Goal: Task Accomplishment & Management: Use online tool/utility

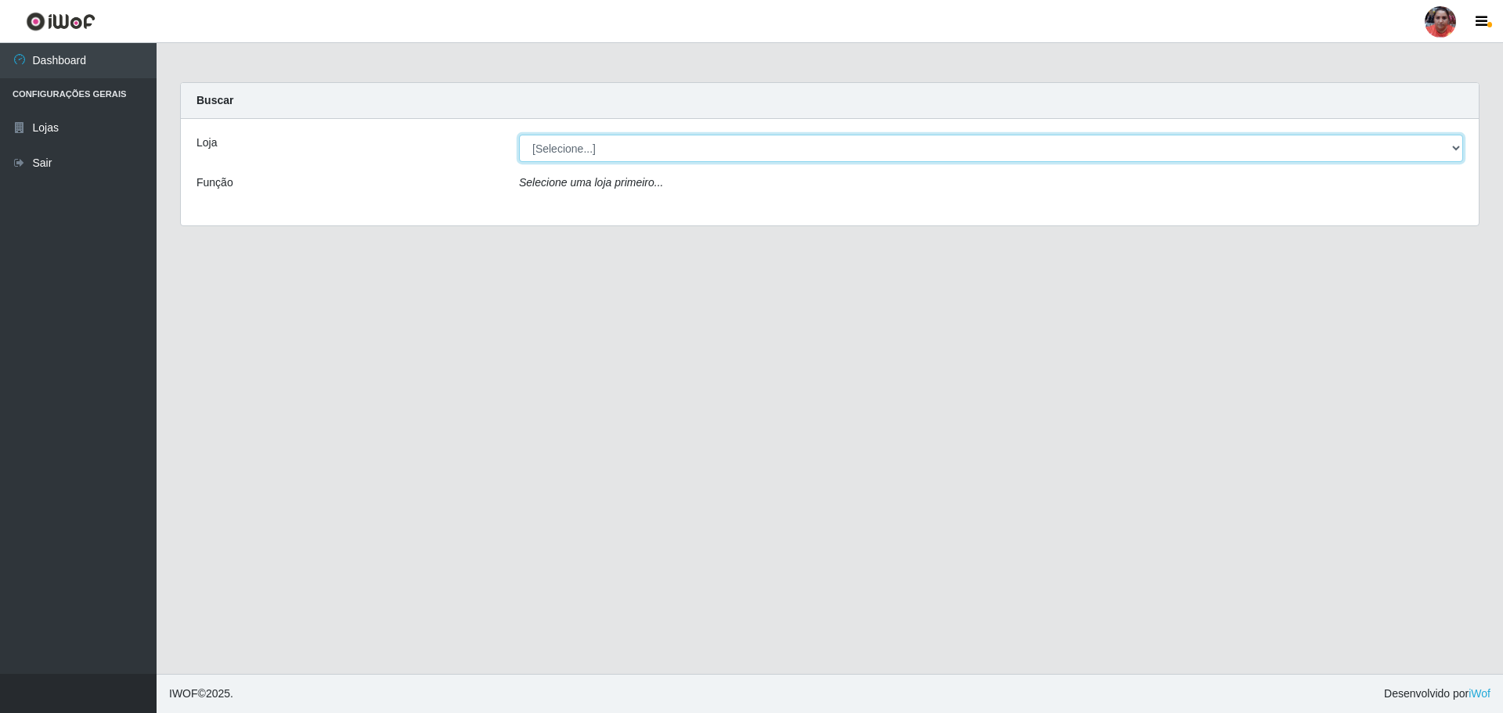
click at [912, 152] on select "[Selecione...] Mar Vermelho - Loja 05" at bounding box center [991, 148] width 944 height 27
select select "252"
click at [519, 135] on select "[Selecione...] Mar Vermelho - Loja 05" at bounding box center [991, 148] width 944 height 27
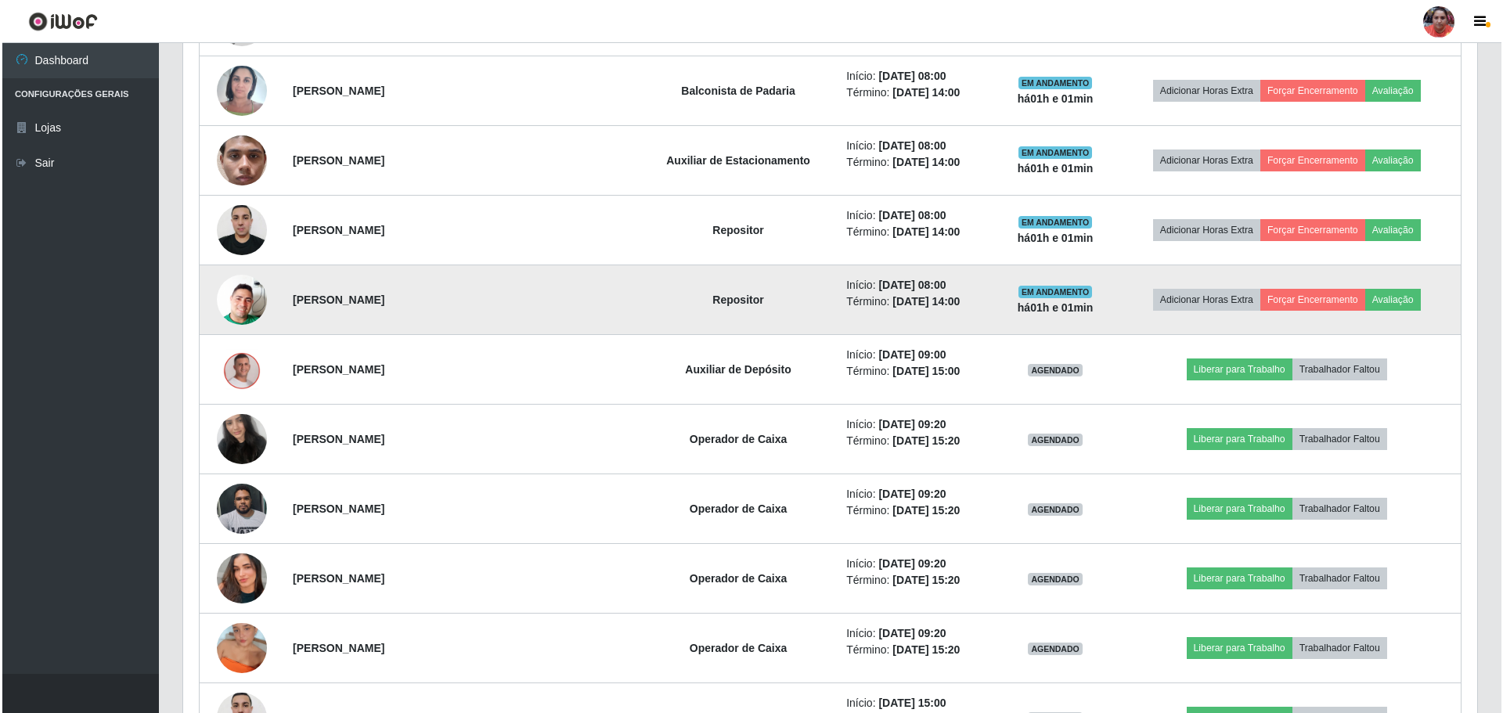
scroll to position [1409, 0]
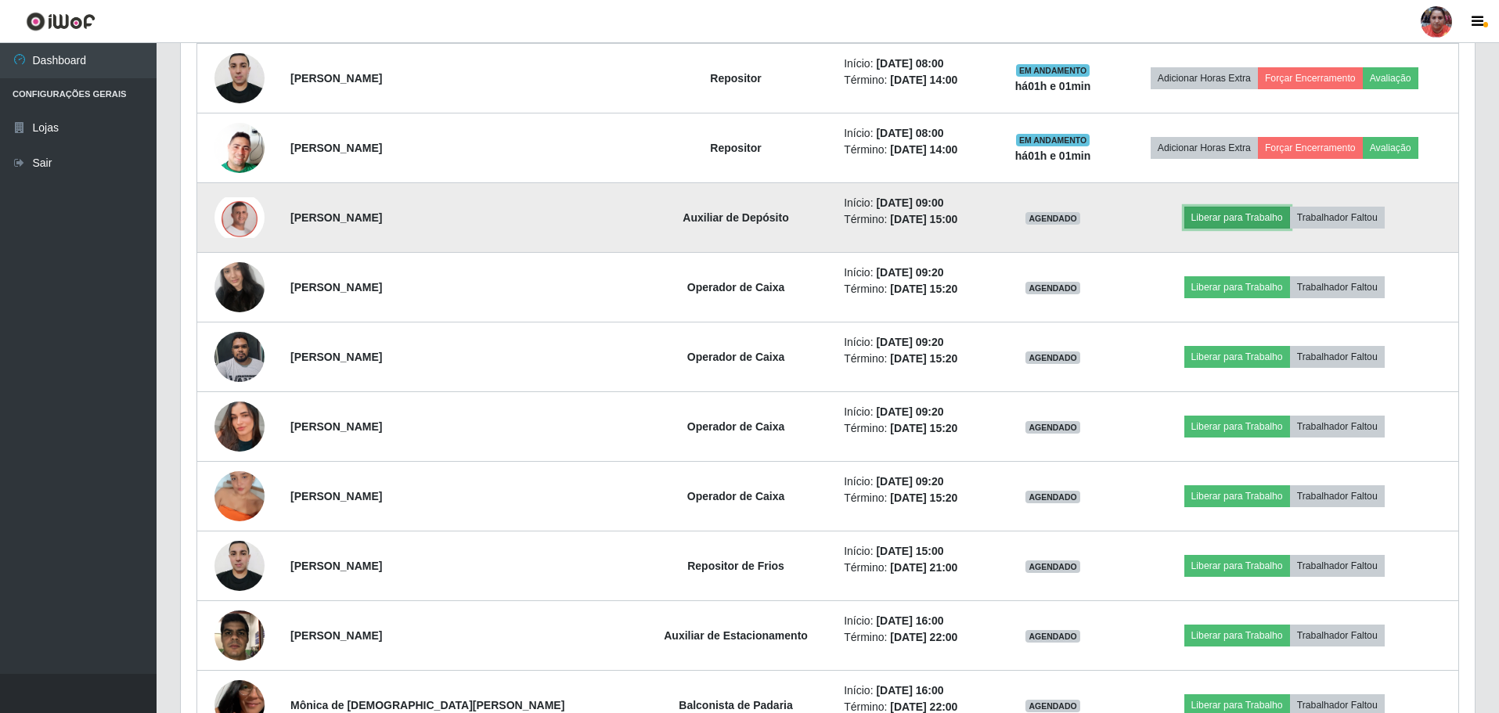
click at [1203, 216] on button "Liberar para Trabalho" at bounding box center [1237, 218] width 106 height 22
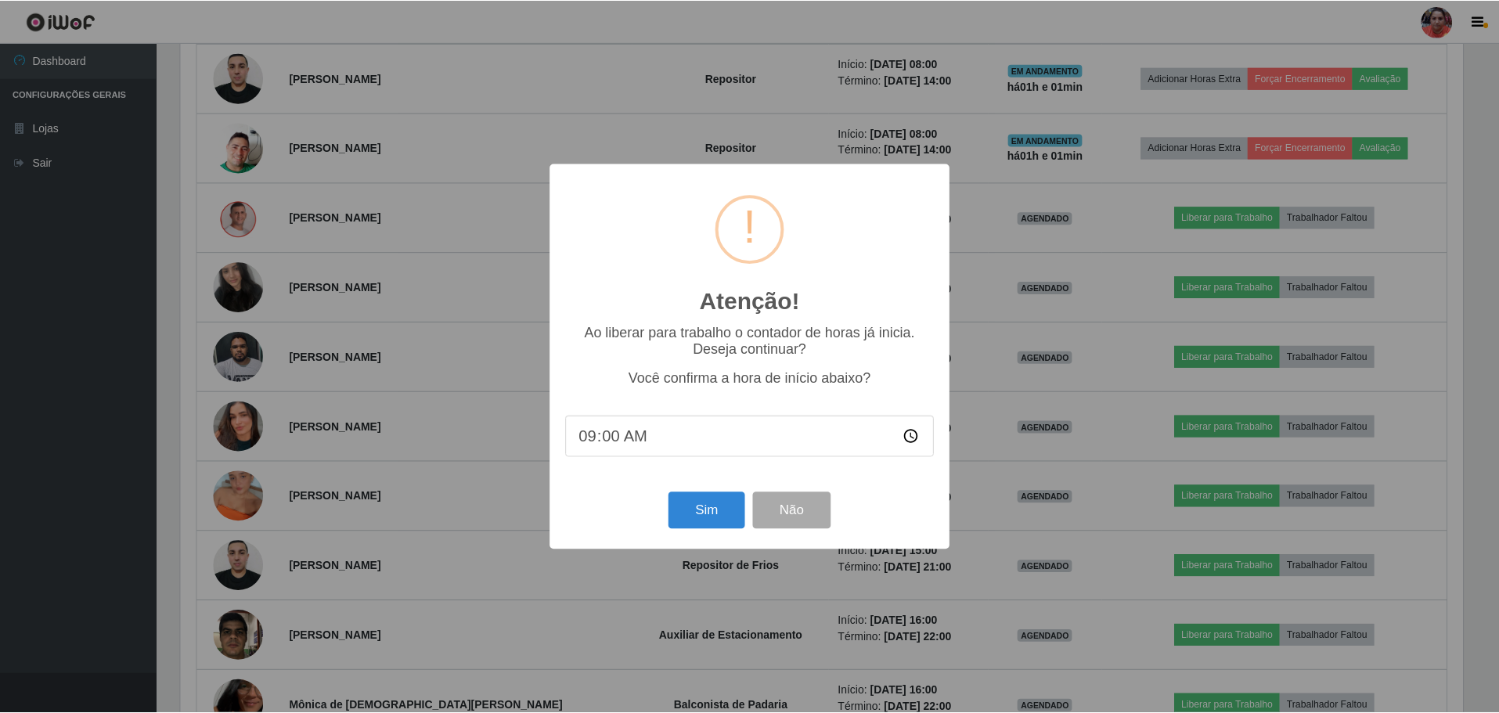
scroll to position [325, 1286]
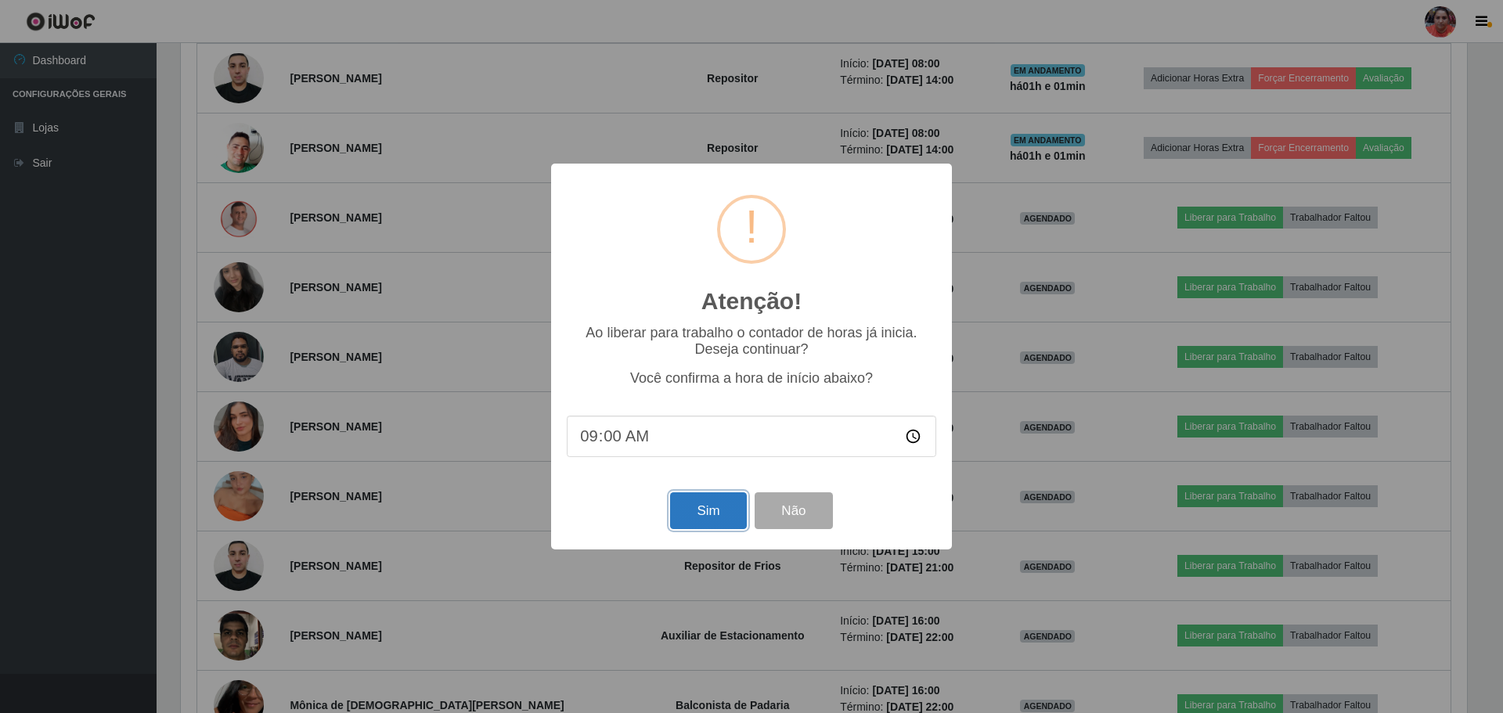
click at [726, 517] on button "Sim" at bounding box center [708, 510] width 76 height 37
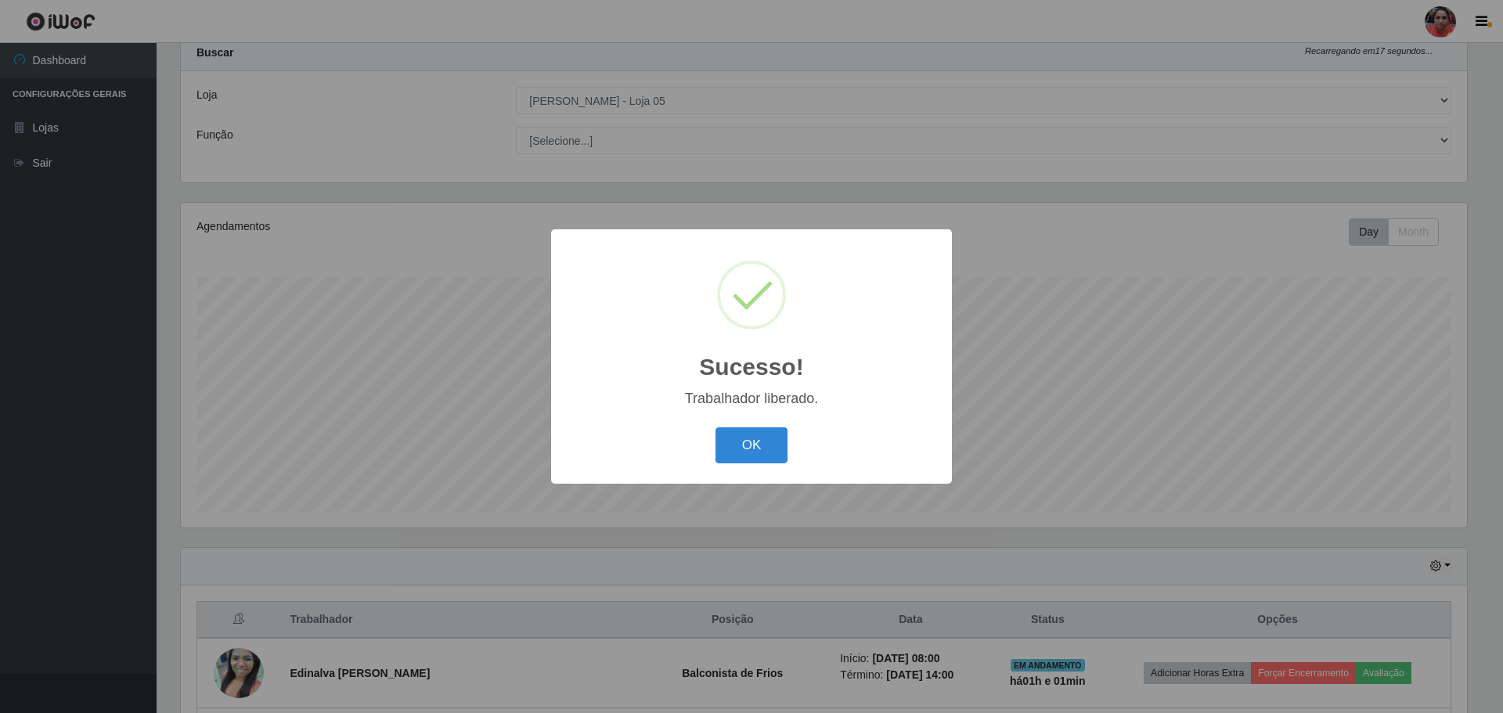
click at [798, 445] on div "OK Cancel" at bounding box center [751, 445] width 369 height 45
click at [783, 445] on button "OK" at bounding box center [751, 445] width 73 height 37
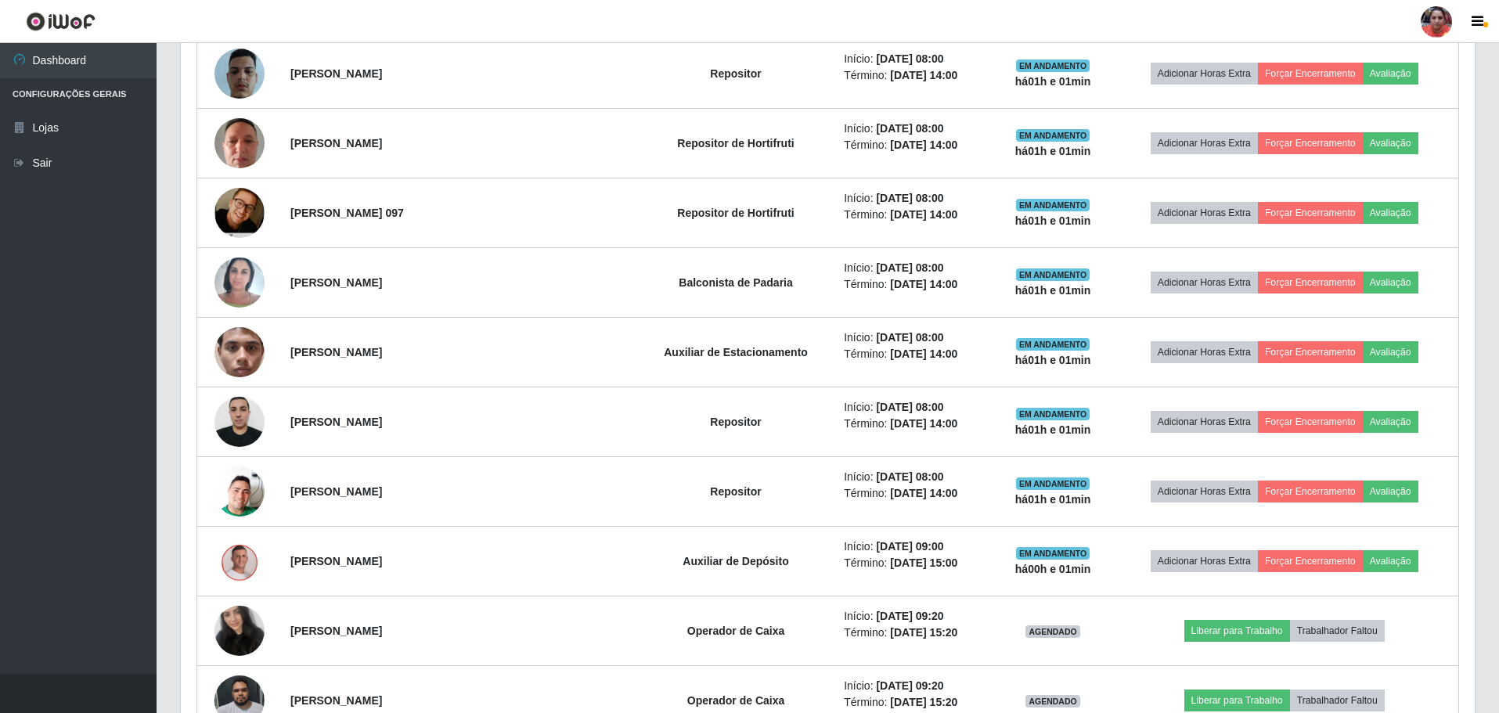
scroll to position [1300, 0]
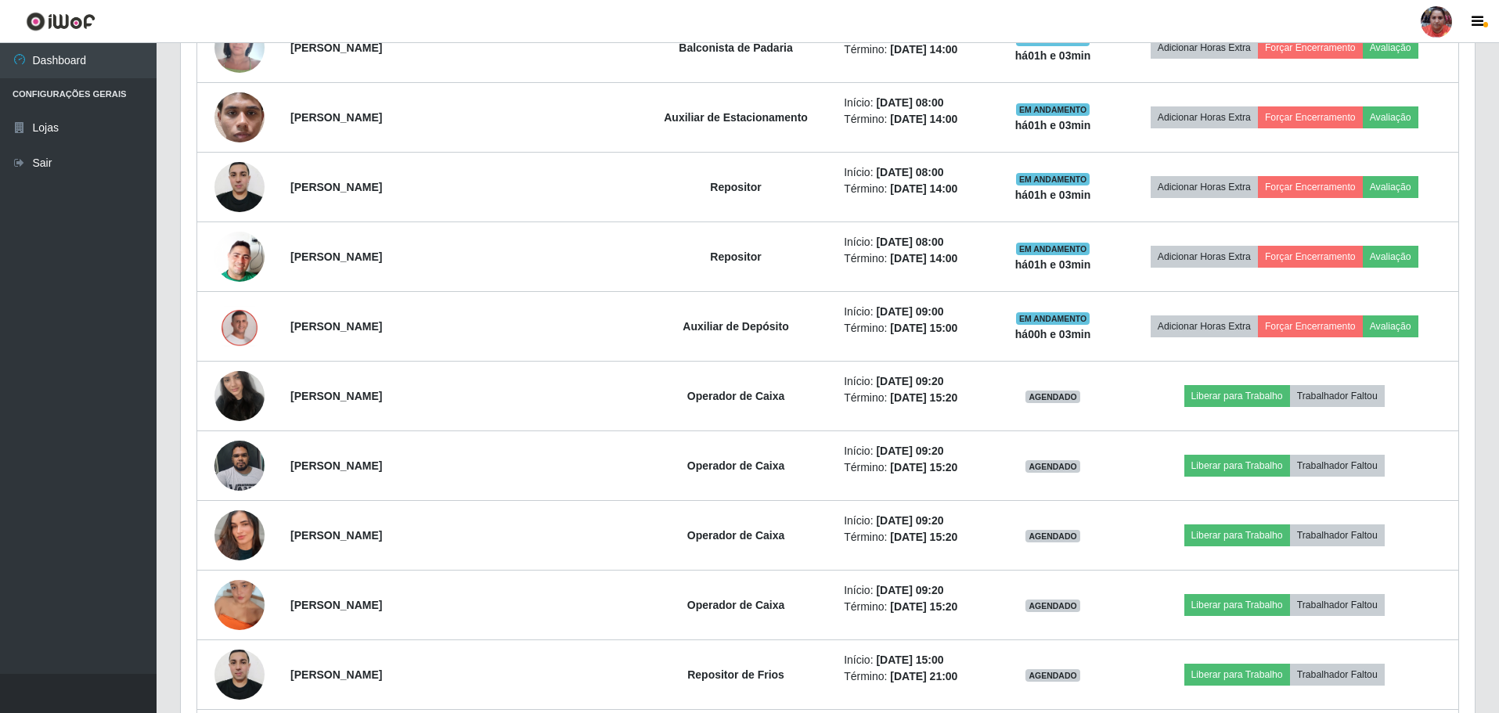
drag, startPoint x: 1337, startPoint y: 23, endPoint x: 83, endPoint y: 279, distance: 1280.5
click at [42, 292] on ul "Dashboard Configurações Gerais Lojas Sair" at bounding box center [78, 358] width 157 height 631
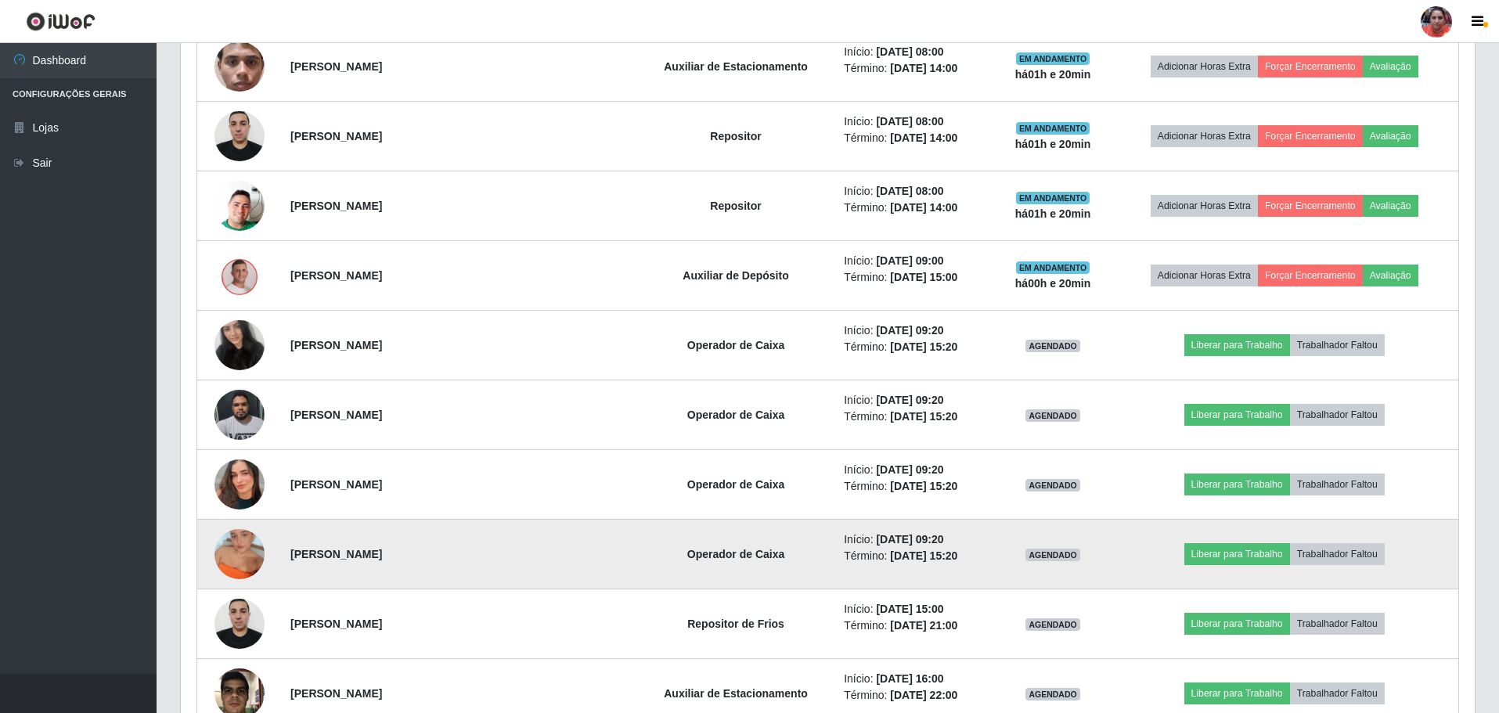
scroll to position [1378, 0]
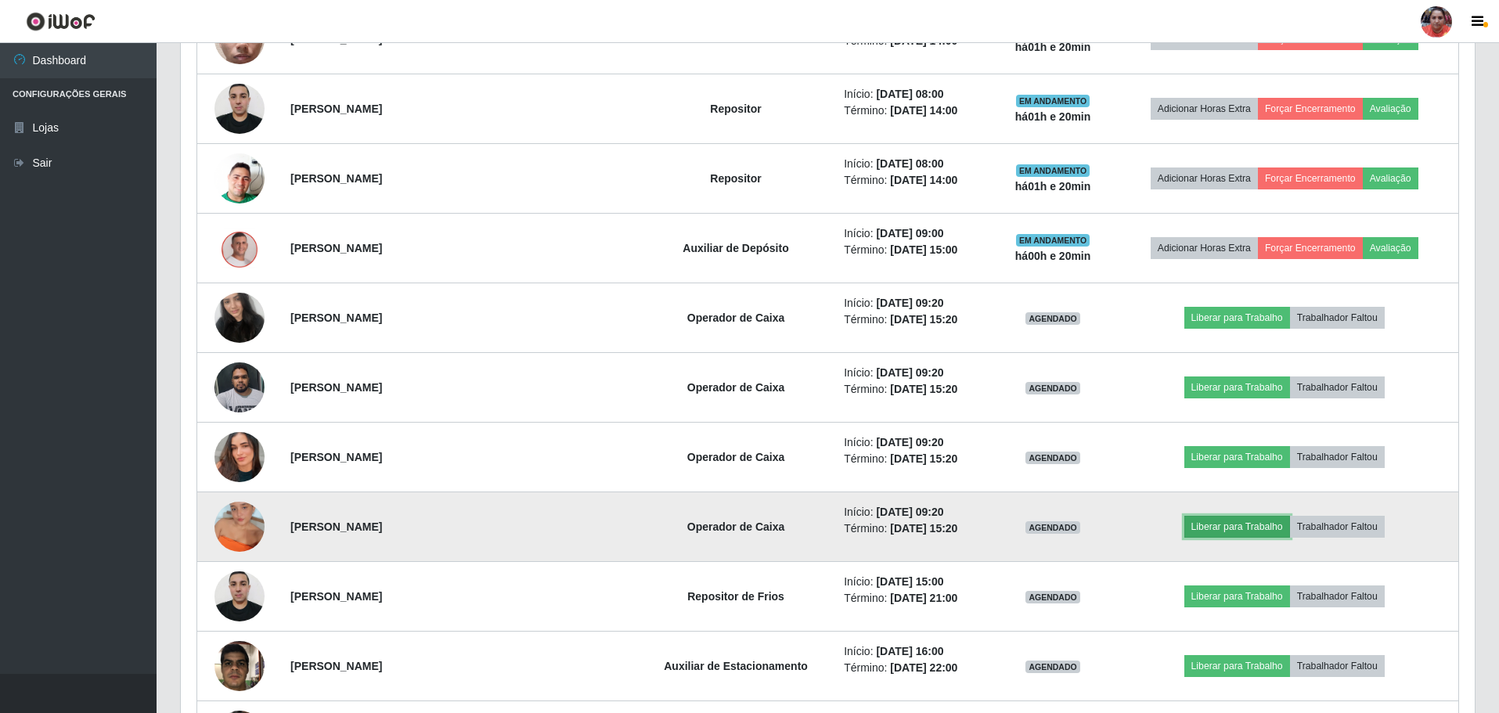
click at [1205, 517] on button "Liberar para Trabalho" at bounding box center [1237, 527] width 106 height 22
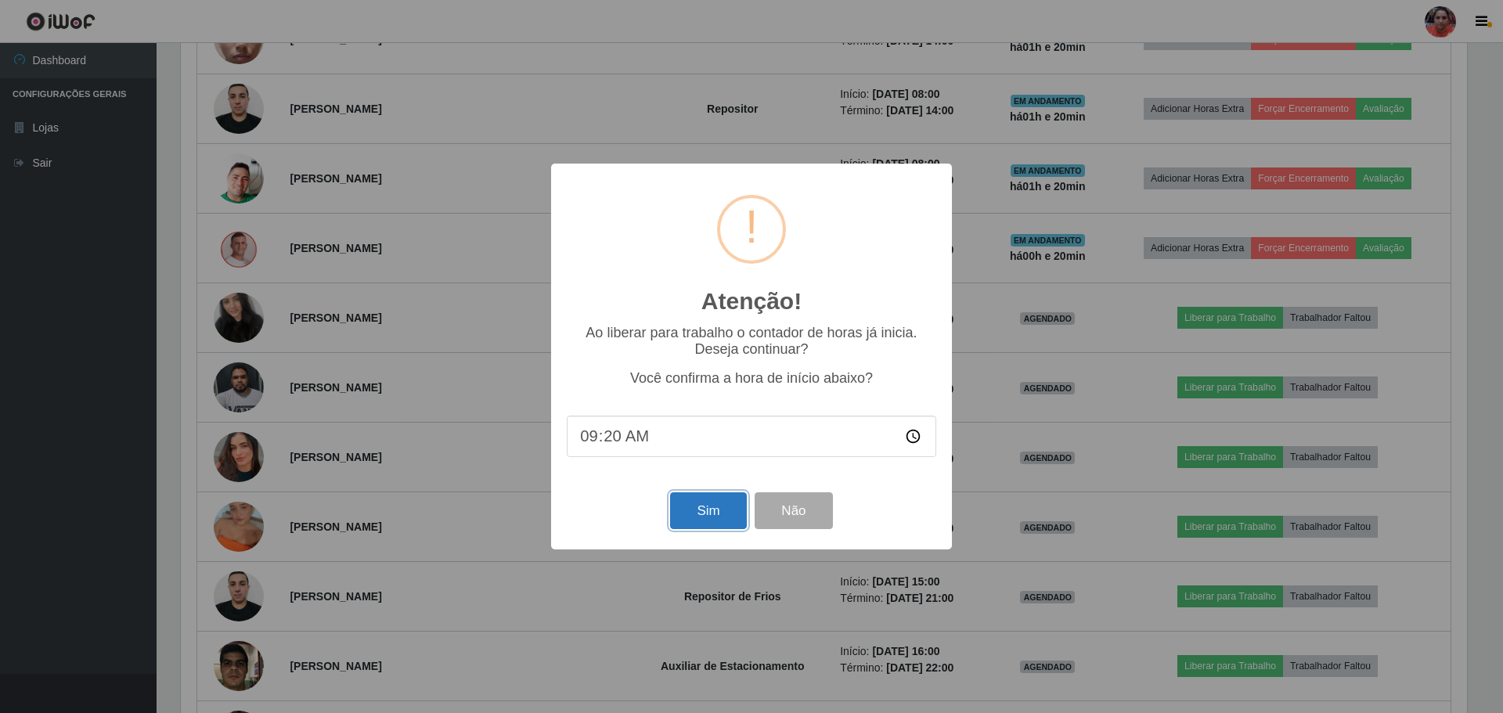
click at [705, 520] on button "Sim" at bounding box center [708, 510] width 76 height 37
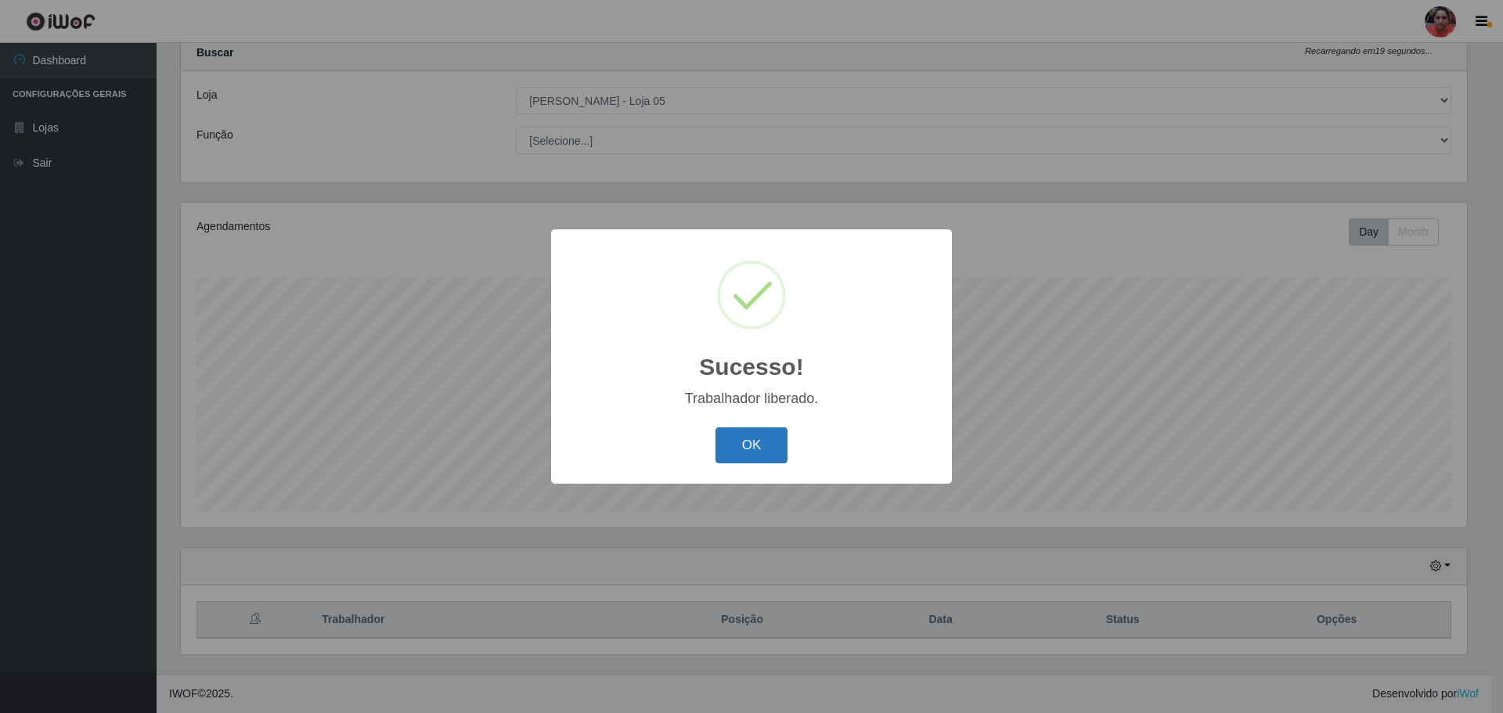
click at [770, 452] on button "OK" at bounding box center [751, 445] width 73 height 37
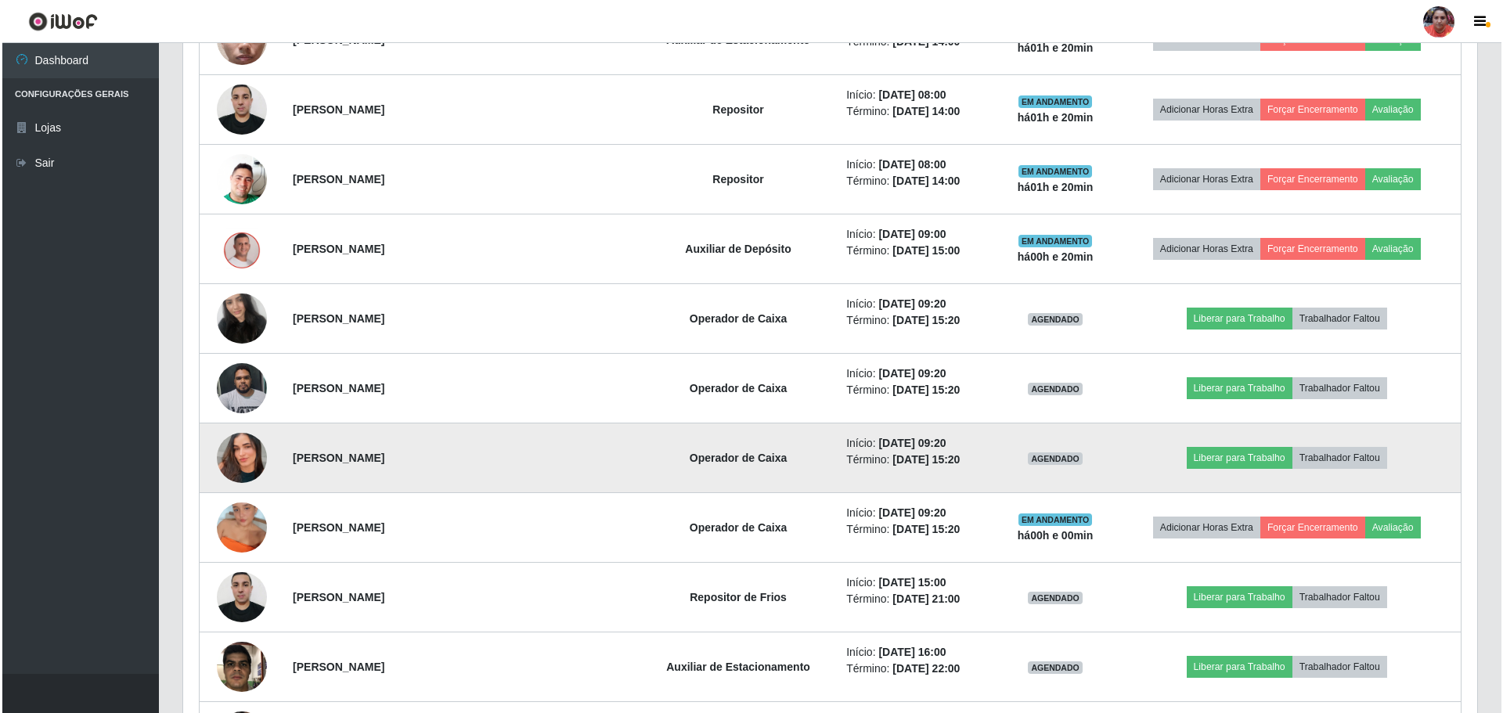
scroll to position [1378, 0]
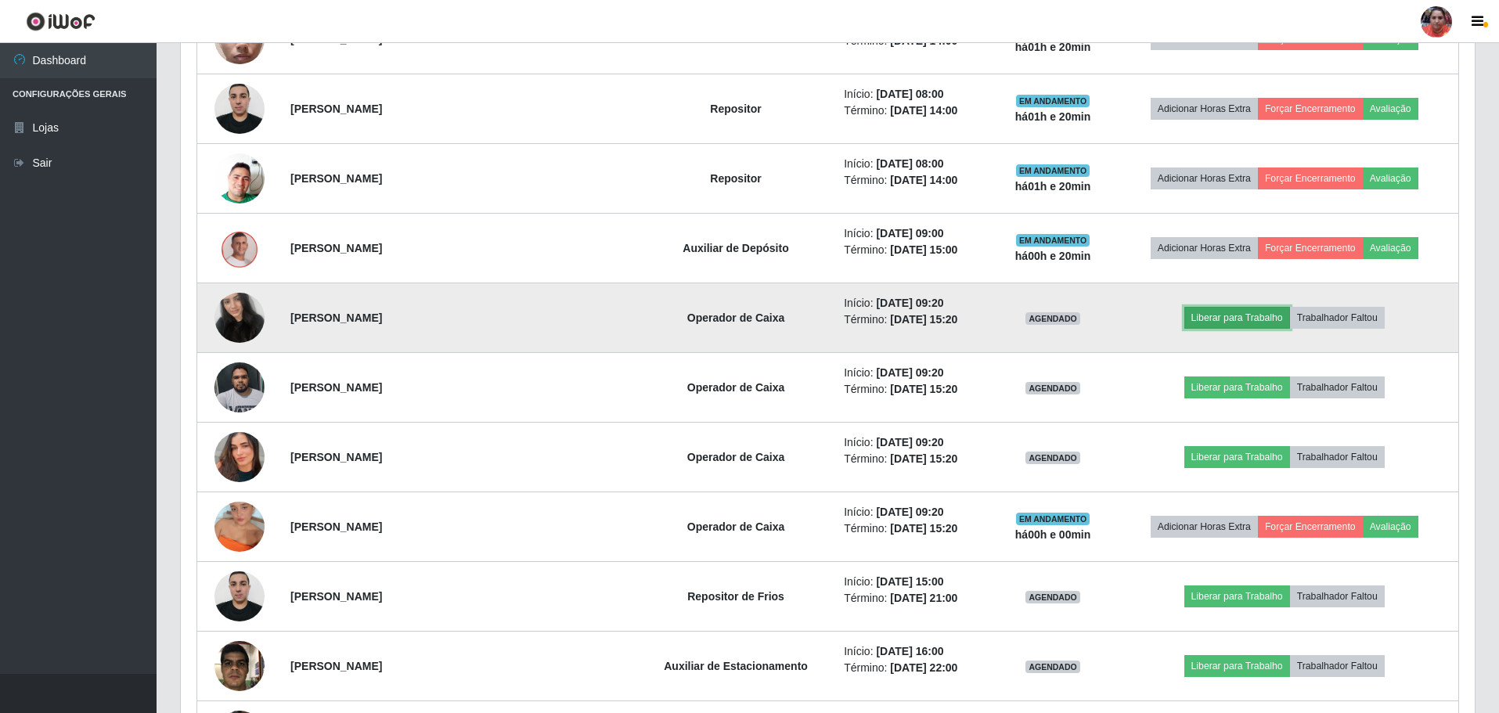
click at [1253, 312] on button "Liberar para Trabalho" at bounding box center [1237, 318] width 106 height 22
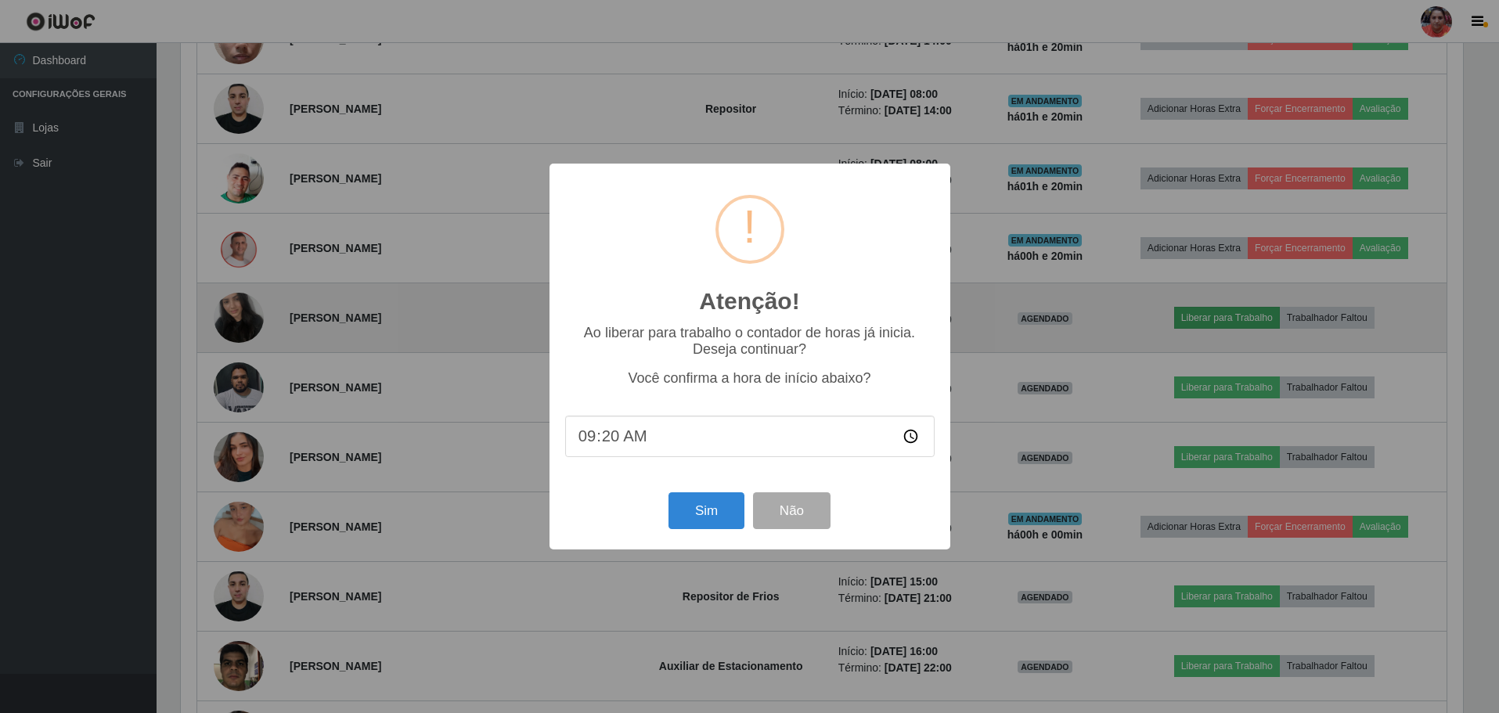
scroll to position [325, 1286]
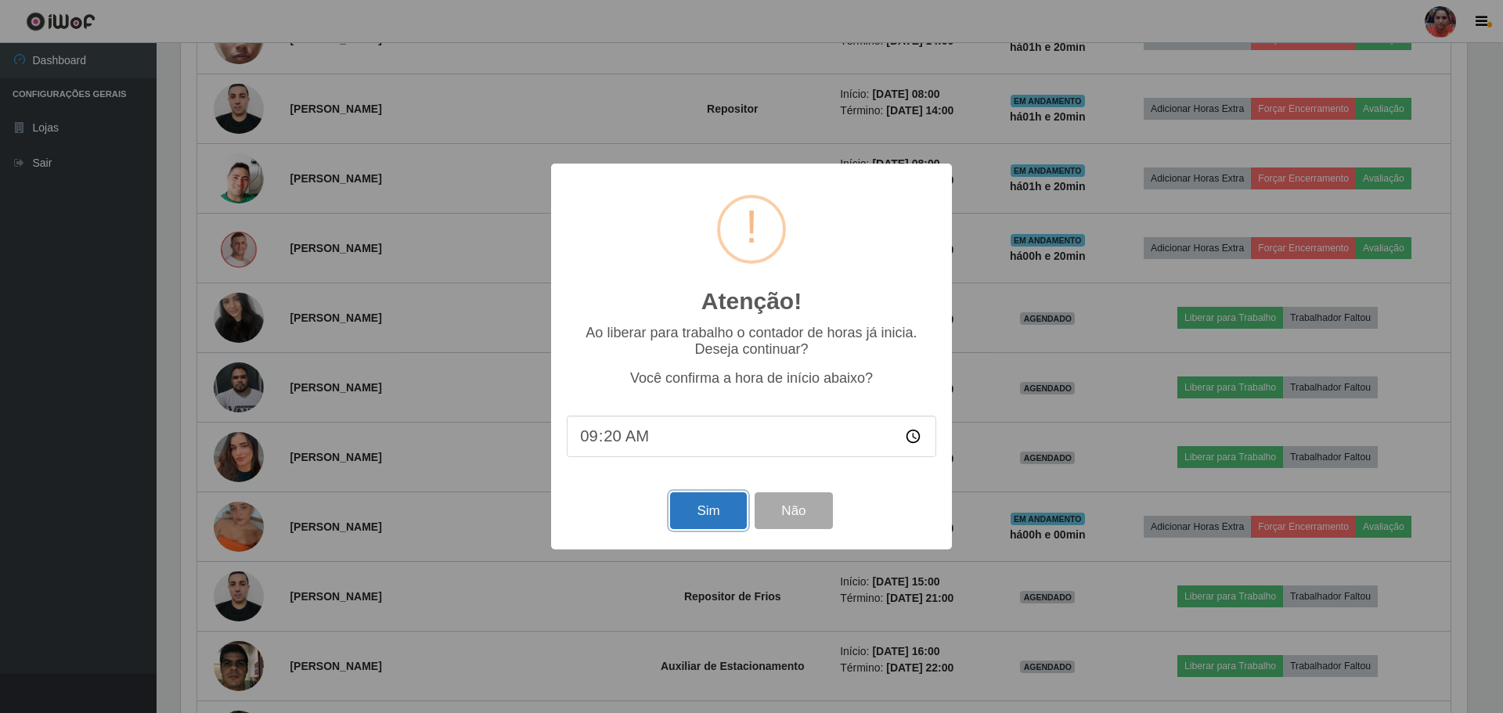
click at [728, 505] on button "Sim" at bounding box center [708, 510] width 76 height 37
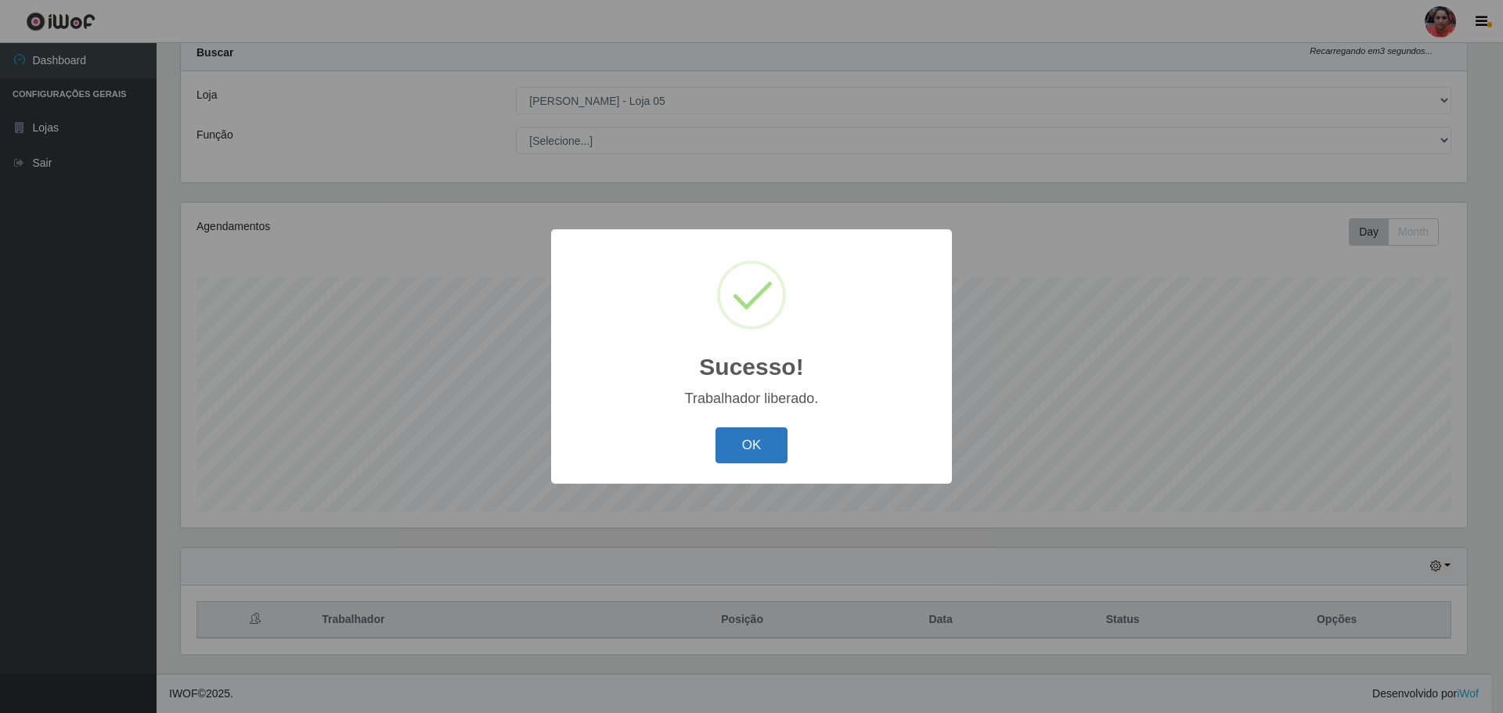
click at [772, 455] on button "OK" at bounding box center [751, 445] width 73 height 37
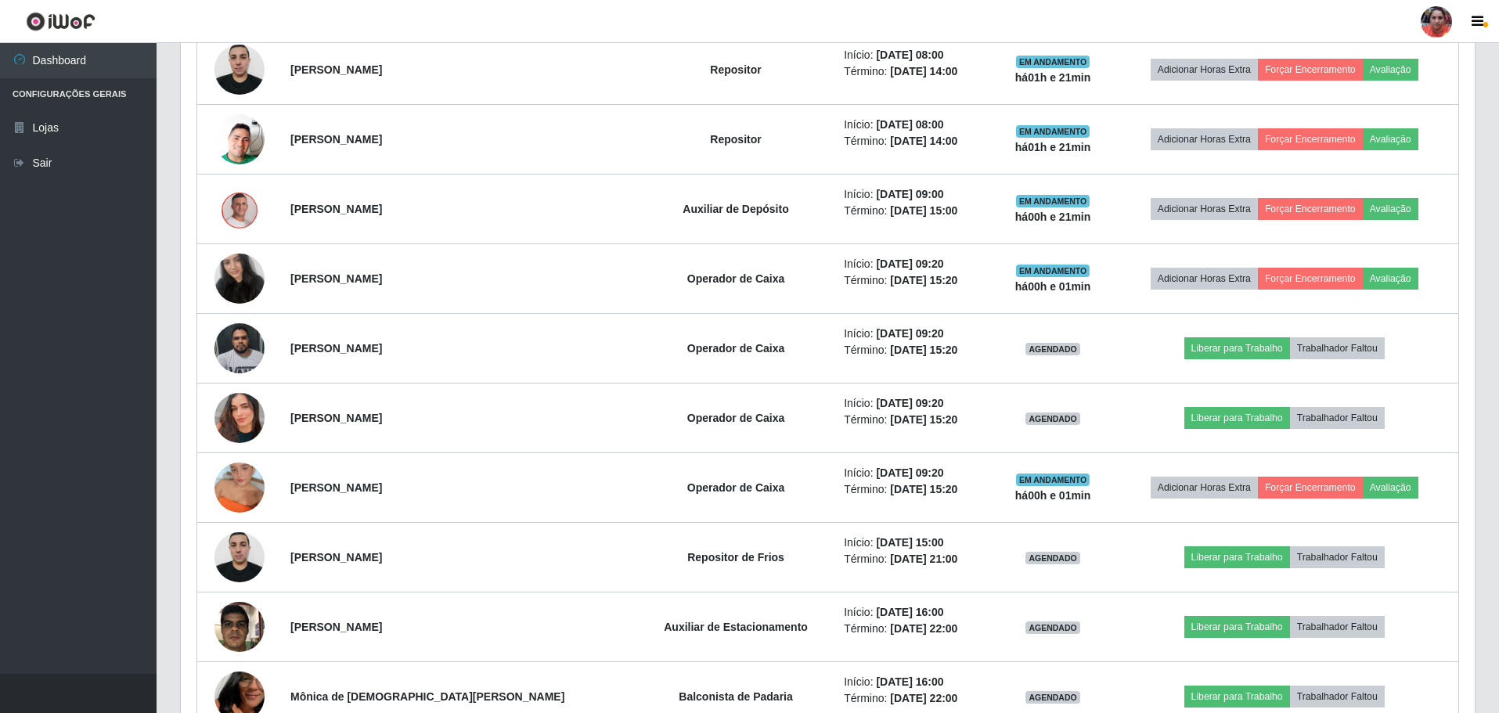
scroll to position [1456, 0]
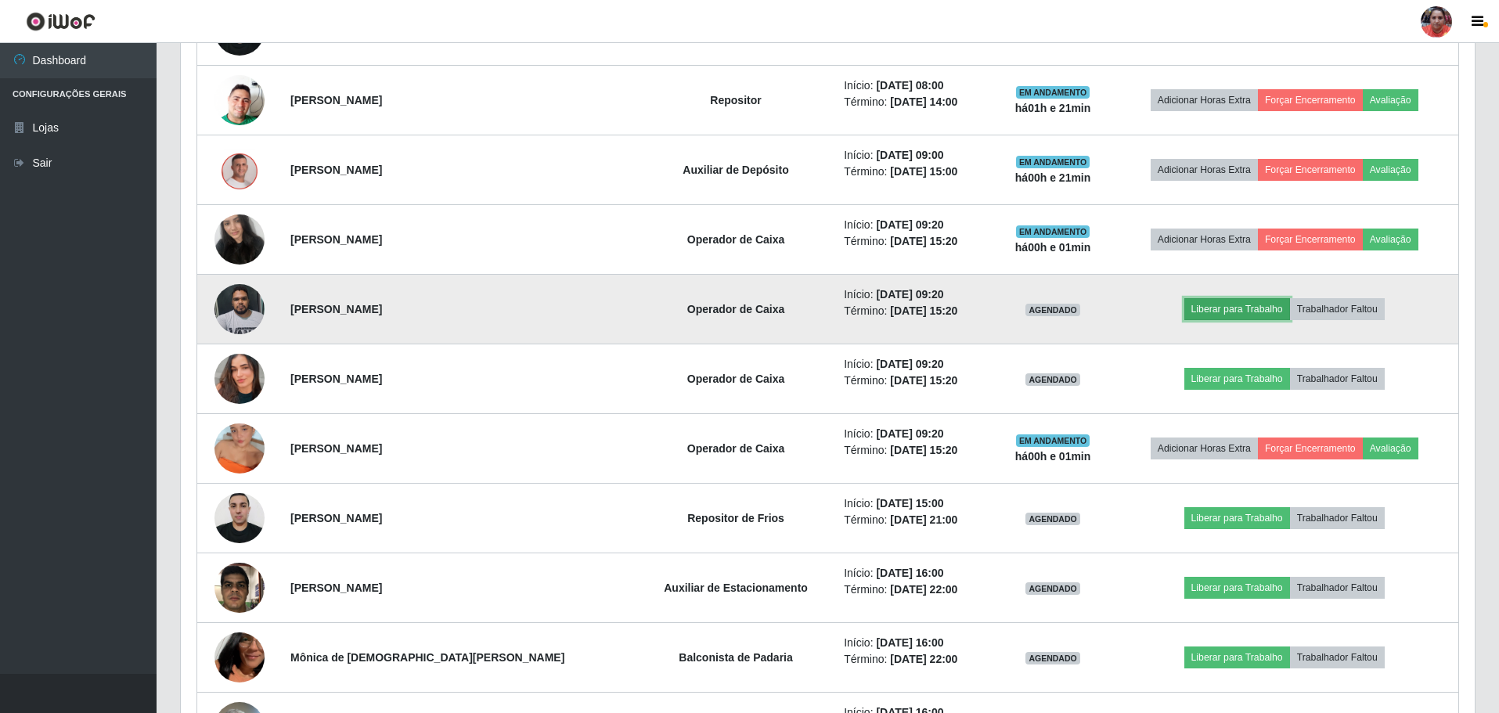
click at [1205, 304] on button "Liberar para Trabalho" at bounding box center [1237, 309] width 106 height 22
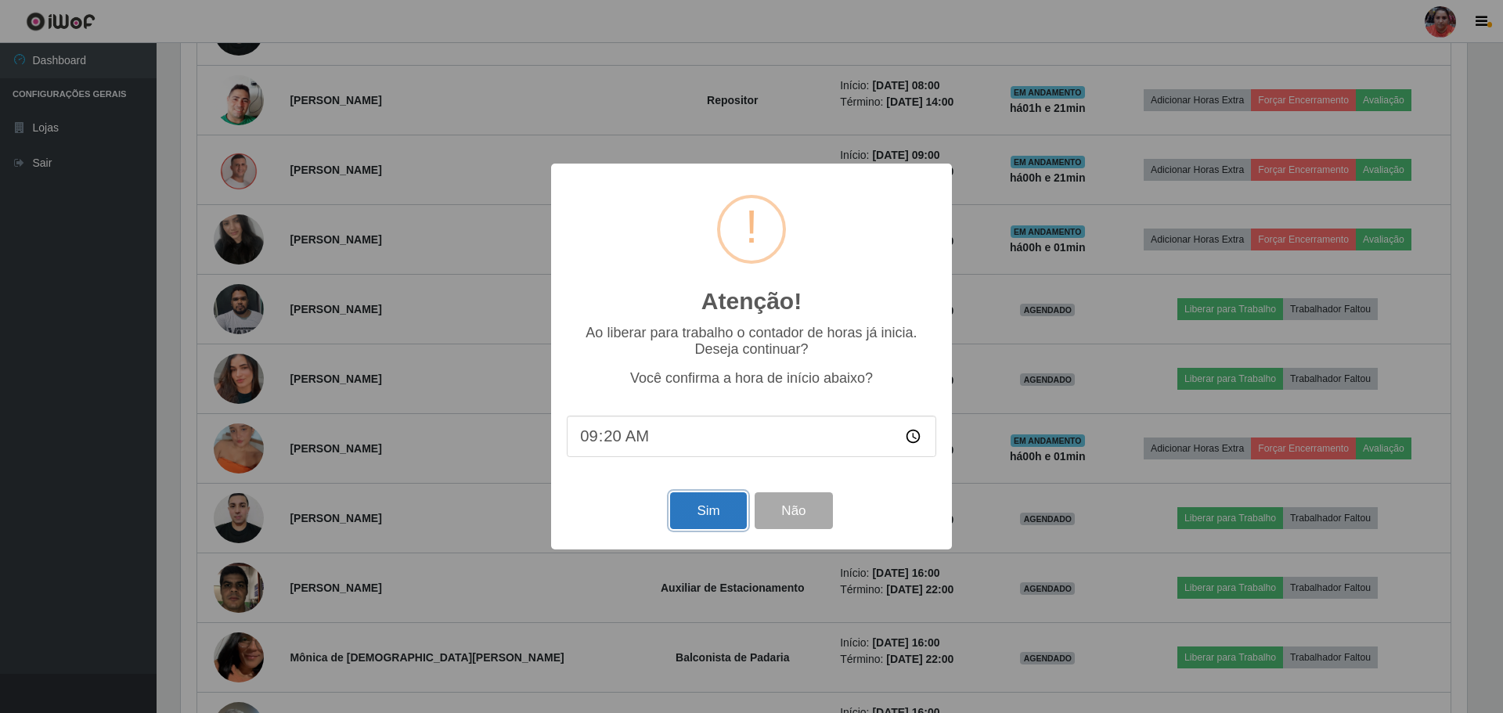
click at [693, 511] on button "Sim" at bounding box center [708, 510] width 76 height 37
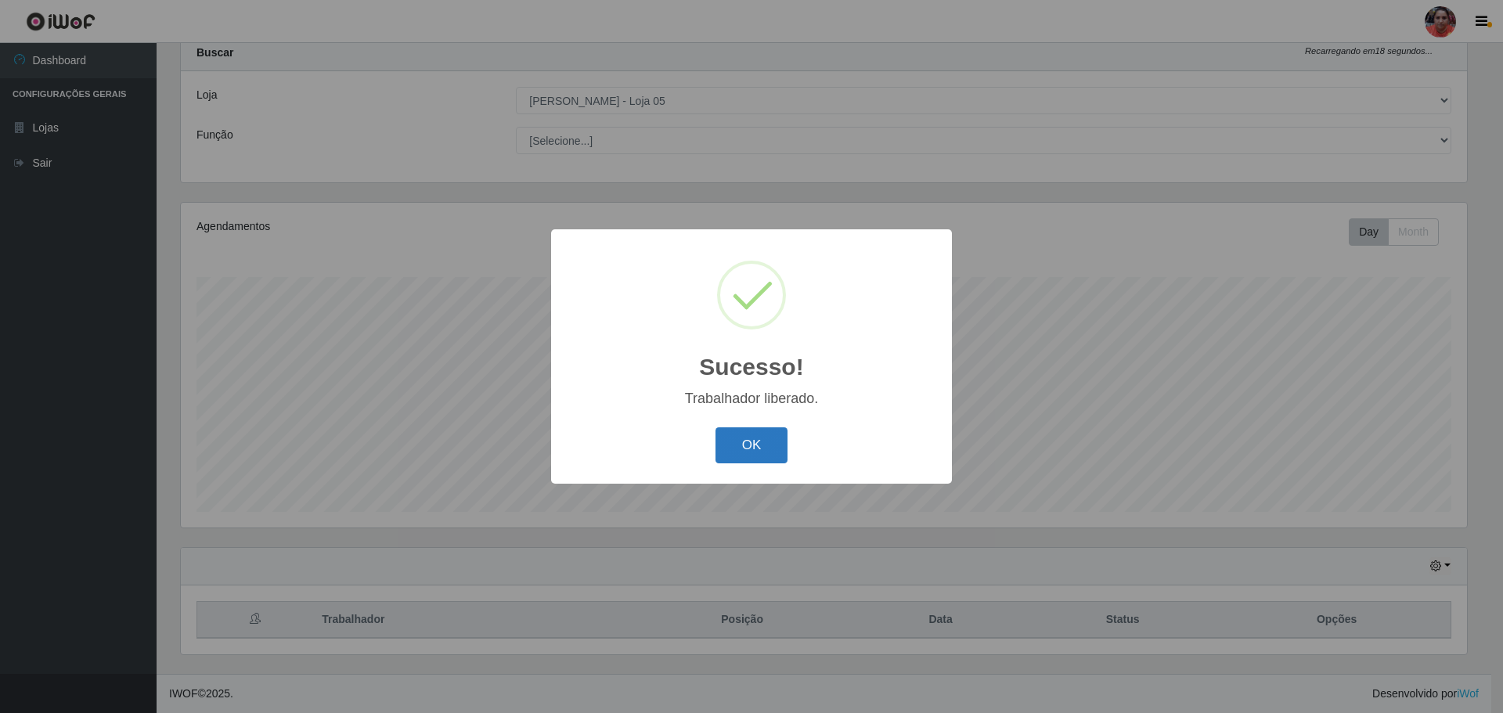
click at [746, 447] on button "OK" at bounding box center [751, 445] width 73 height 37
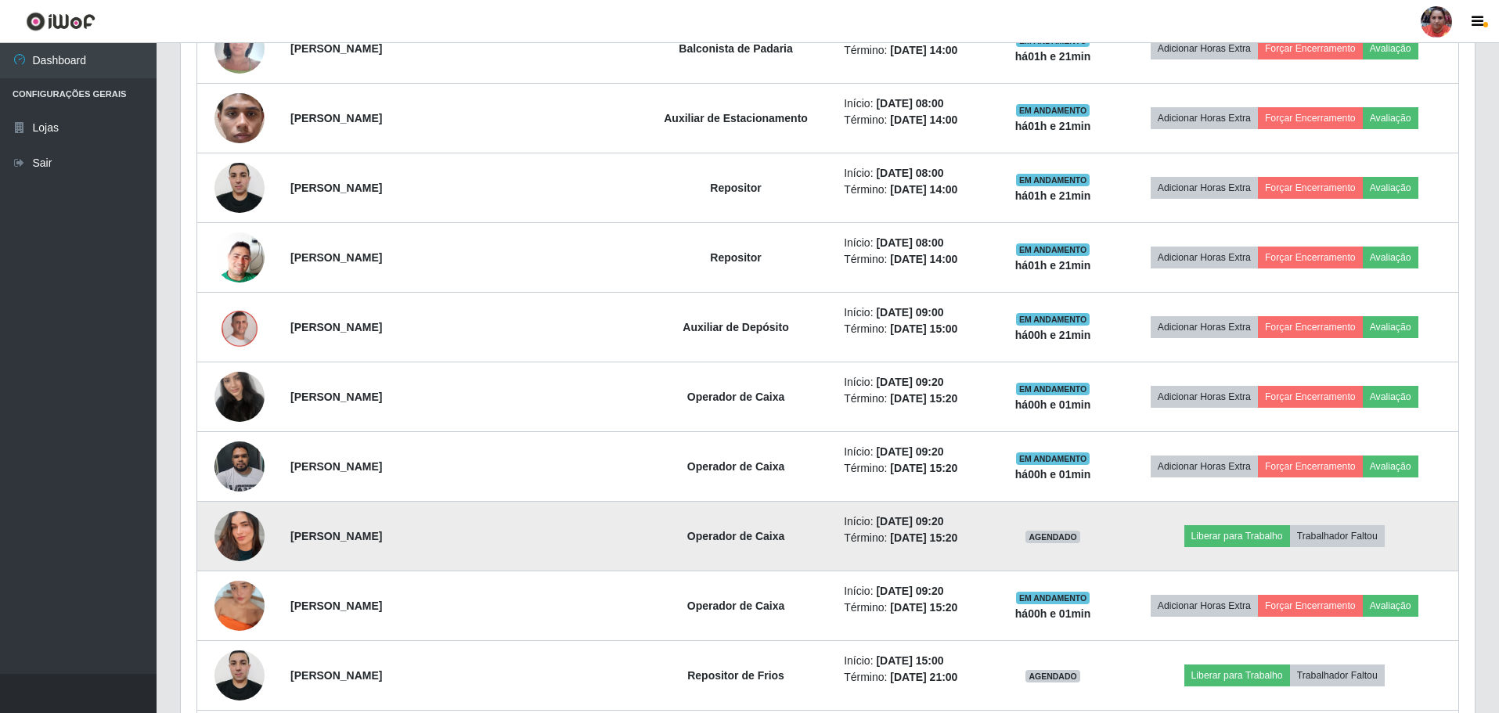
scroll to position [0, 0]
click at [1211, 537] on button "Liberar para Trabalho" at bounding box center [1237, 535] width 106 height 22
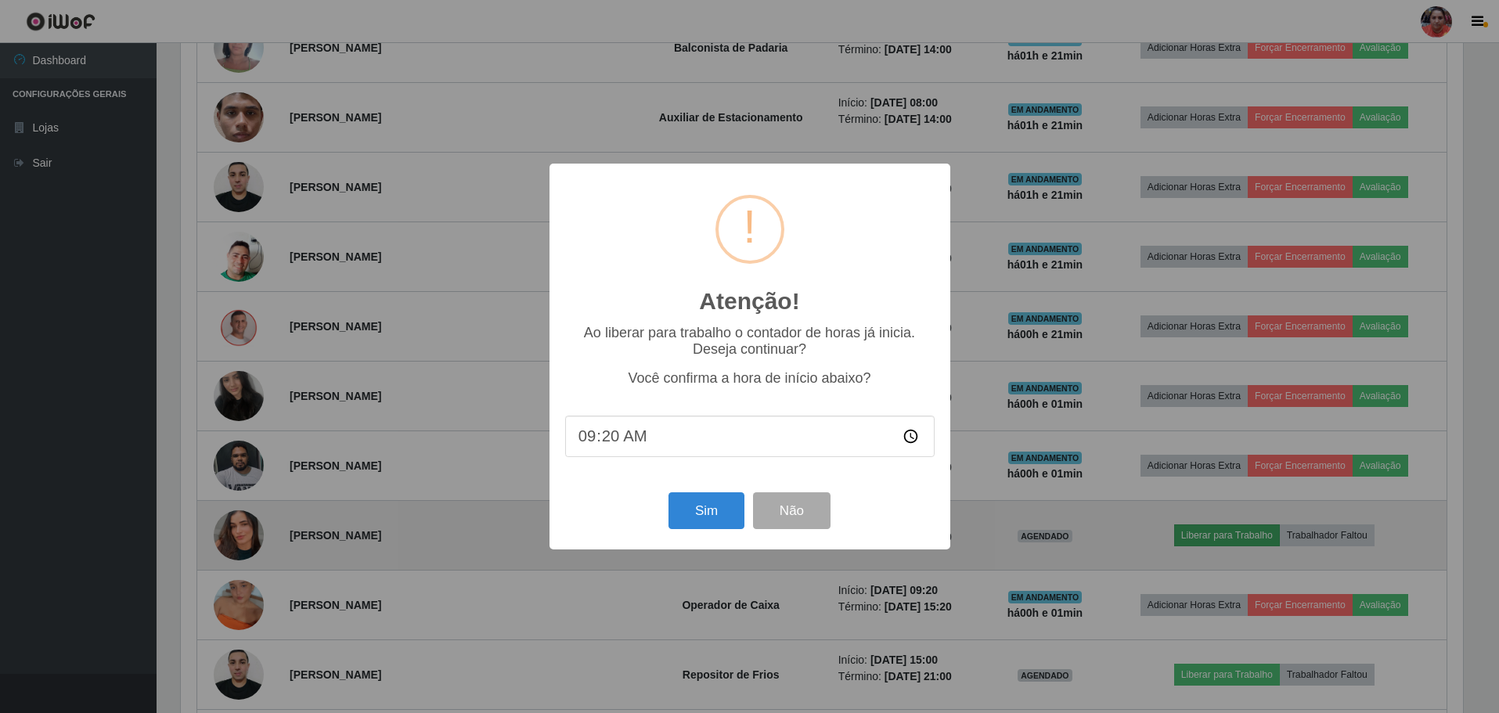
scroll to position [325, 1286]
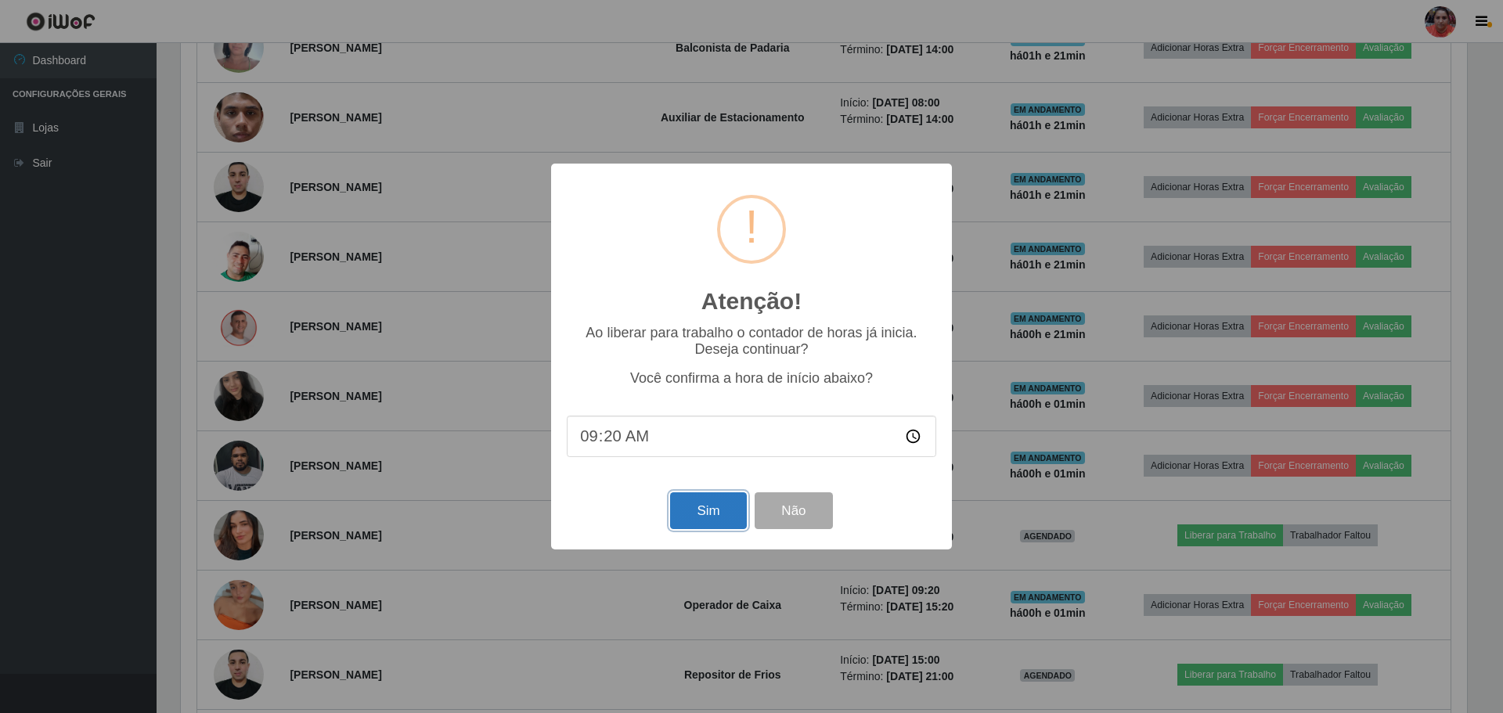
click at [706, 514] on button "Sim" at bounding box center [708, 510] width 76 height 37
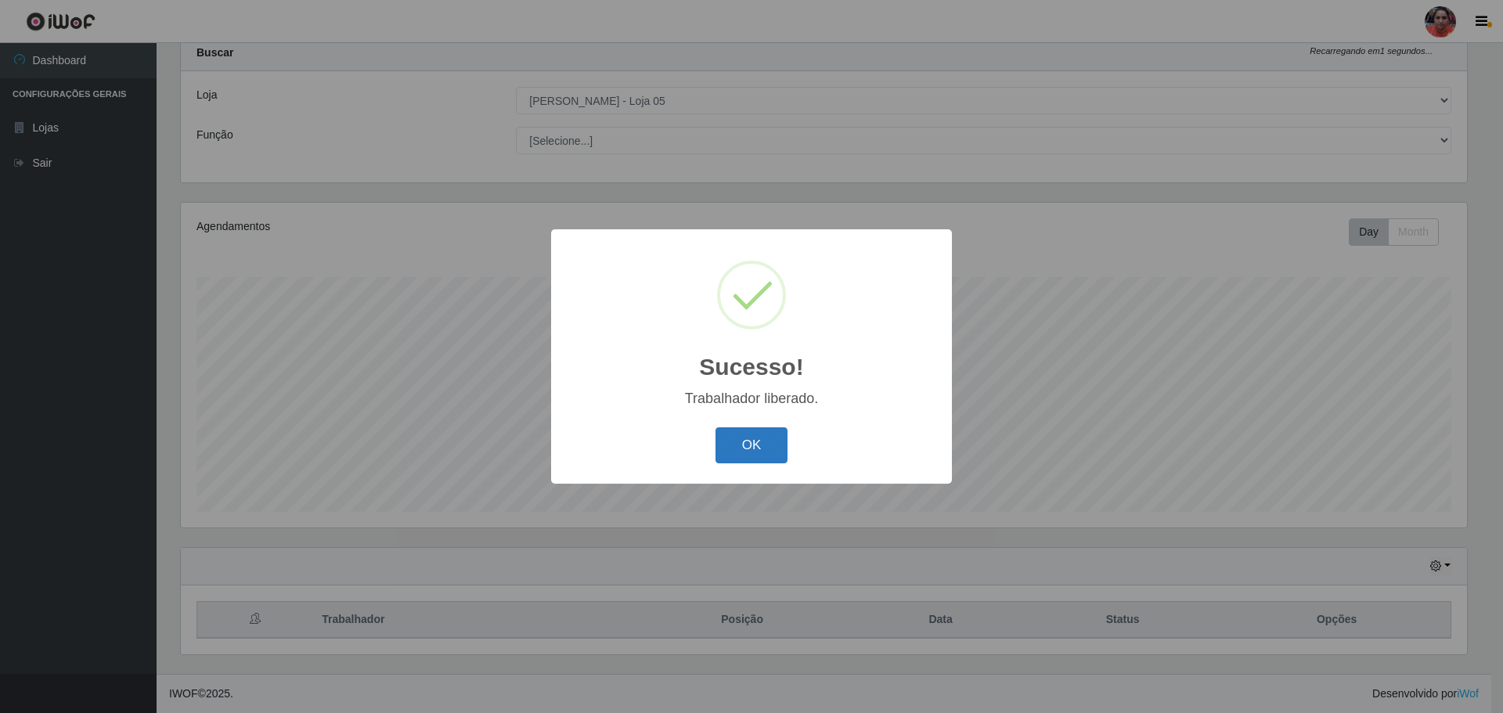
click at [740, 451] on button "OK" at bounding box center [751, 445] width 73 height 37
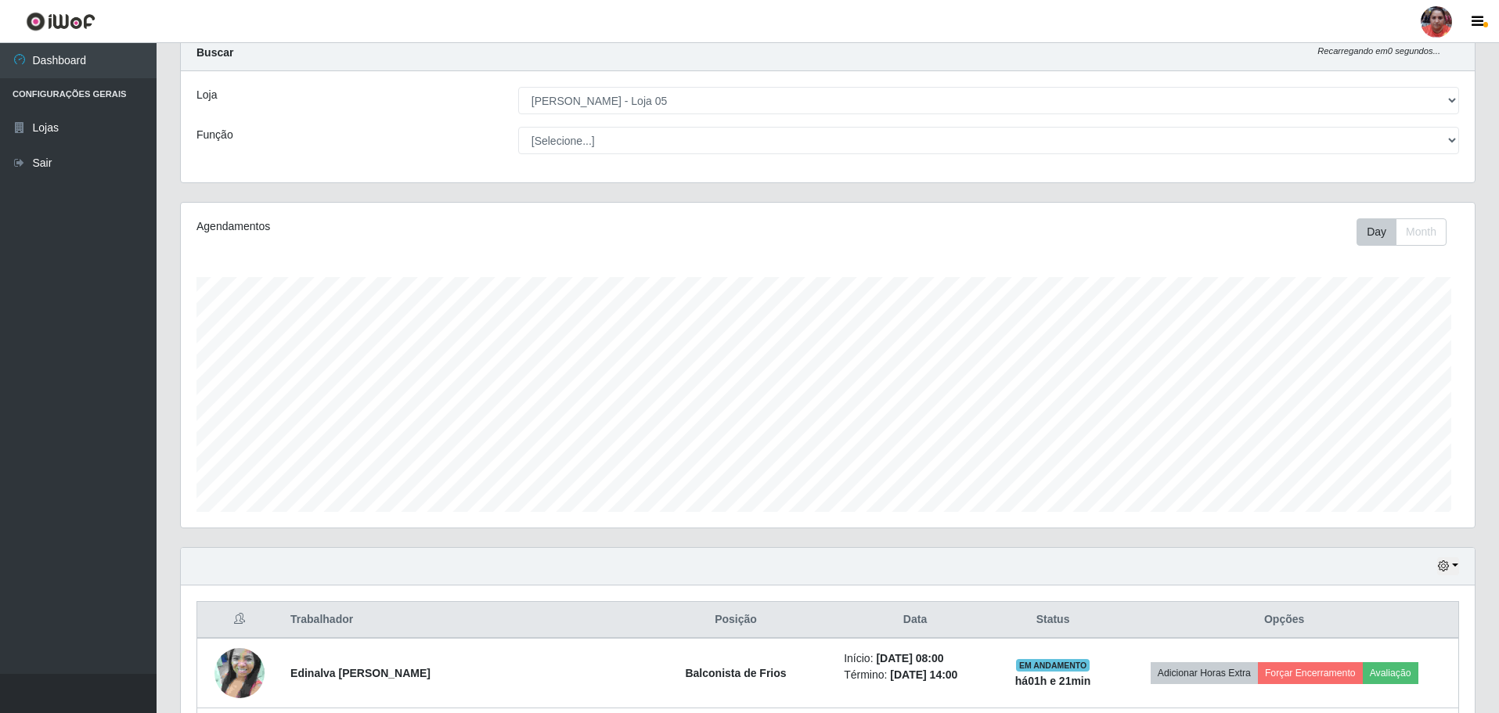
scroll to position [325, 1294]
